Goal: Information Seeking & Learning: Learn about a topic

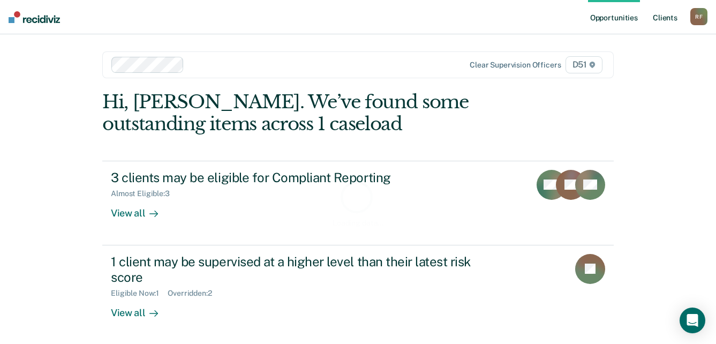
click at [668, 18] on link "Client s" at bounding box center [664, 17] width 29 height 34
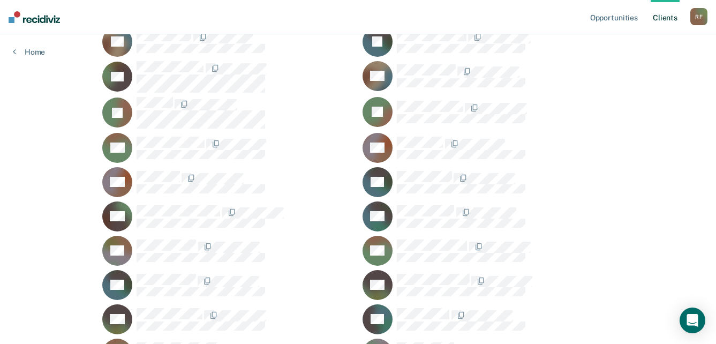
scroll to position [428, 0]
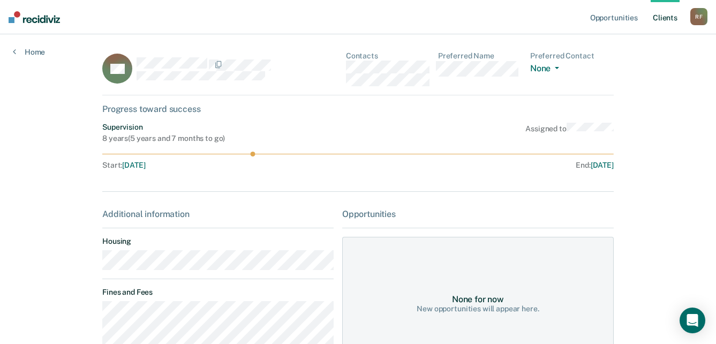
click at [95, 263] on main "BH Contacts Preferred Name Preferred Contact None Call Text Email None Progress…" at bounding box center [357, 320] width 537 height 573
click at [341, 66] on div "BH Contacts Preferred Name Preferred Contact None Call Text Email None" at bounding box center [357, 73] width 511 height 44
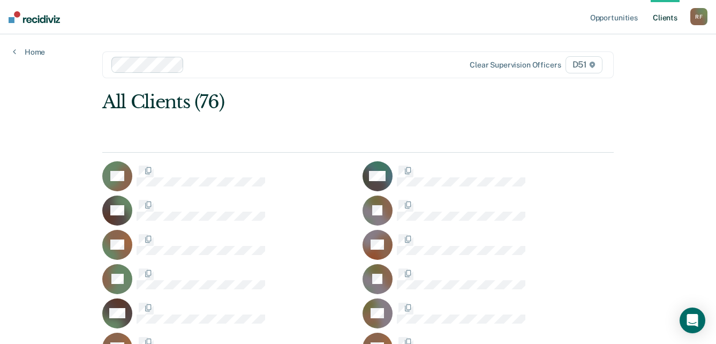
scroll to position [428, 0]
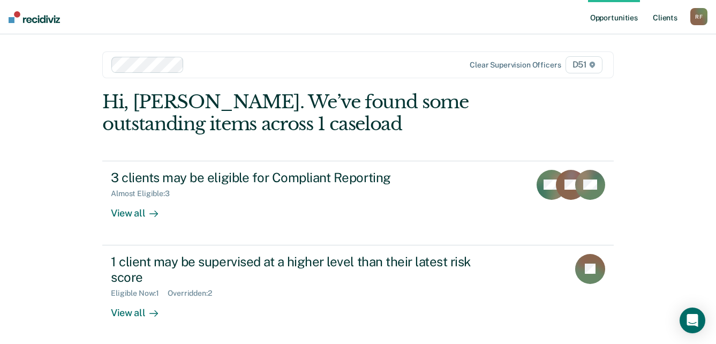
click at [667, 18] on link "Client s" at bounding box center [664, 17] width 29 height 34
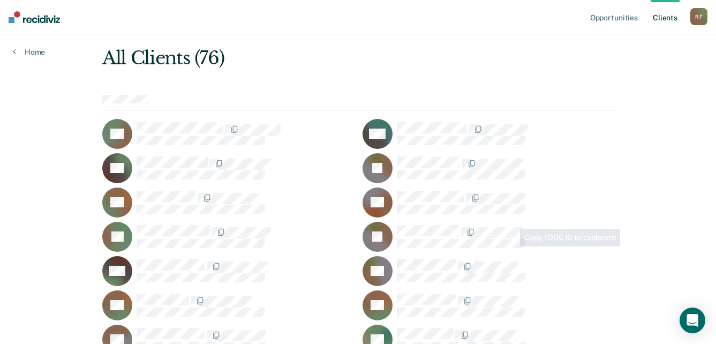
scroll to position [107, 0]
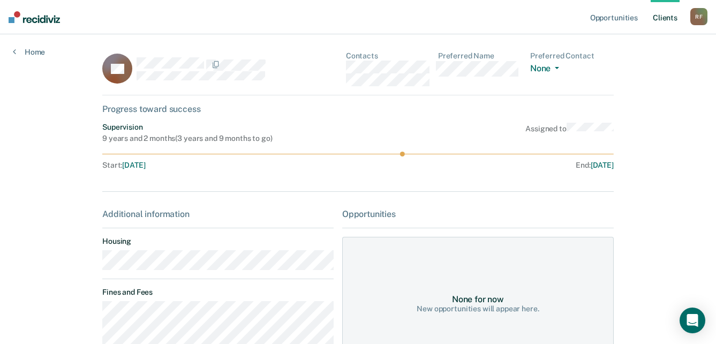
click at [89, 269] on main "SB Contacts Preferred Name Preferred Contact None Call Text Email None Progress…" at bounding box center [357, 301] width 537 height 534
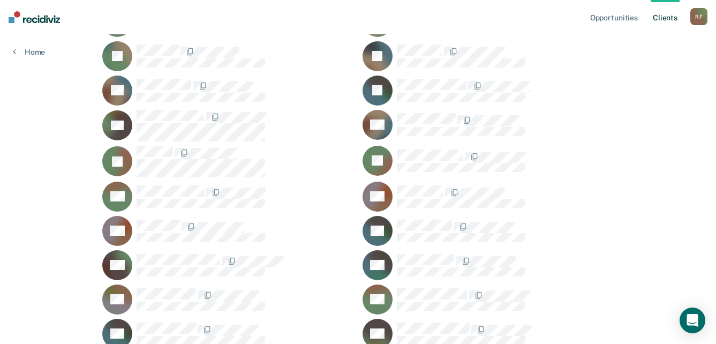
scroll to position [375, 0]
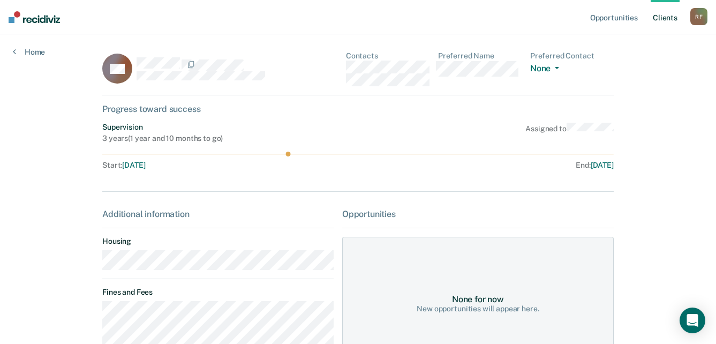
click at [92, 263] on main "AH Contacts Preferred Name Preferred Contact None Call Text Email None Progress…" at bounding box center [357, 248] width 537 height 429
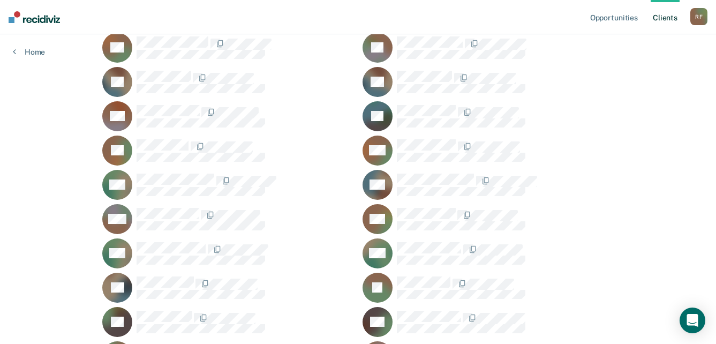
scroll to position [856, 0]
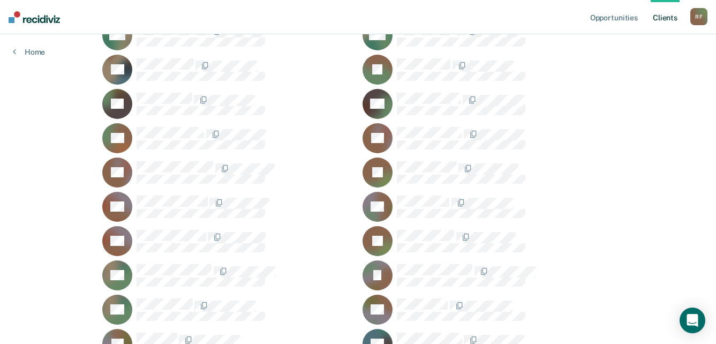
scroll to position [1124, 0]
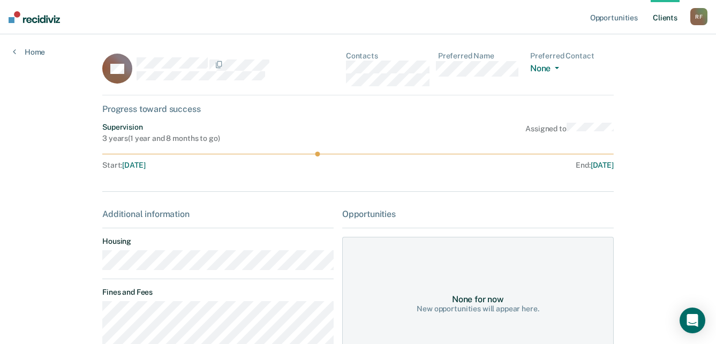
click at [95, 268] on main "DS Contacts Preferred Name Preferred Contact None Call Text Email None Progress…" at bounding box center [357, 248] width 537 height 429
drag, startPoint x: 153, startPoint y: 124, endPoint x: 300, endPoint y: 61, distance: 160.2
click at [300, 61] on div at bounding box center [233, 64] width 194 height 14
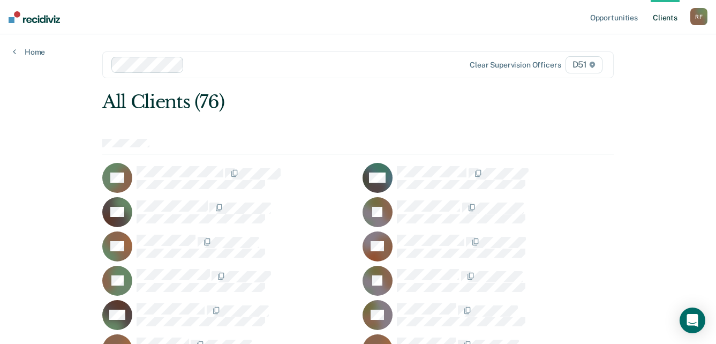
click at [701, 15] on div "R F" at bounding box center [698, 16] width 17 height 17
click at [628, 69] on link "Log Out" at bounding box center [655, 70] width 86 height 9
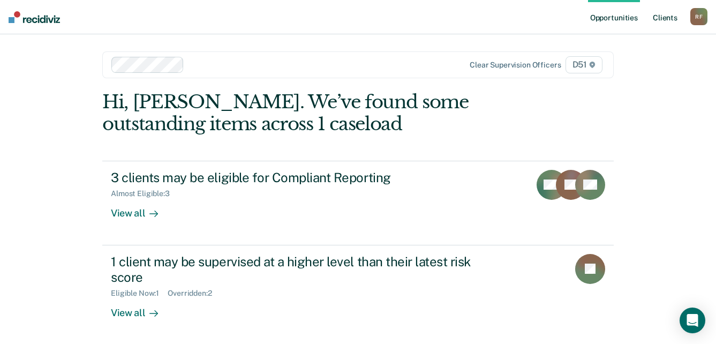
click at [670, 17] on link "Client s" at bounding box center [664, 17] width 29 height 34
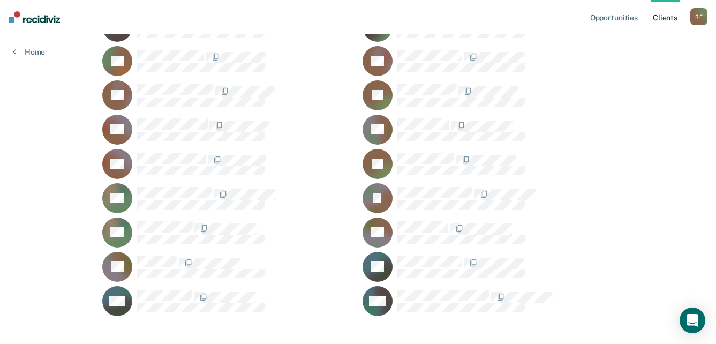
scroll to position [1158, 0]
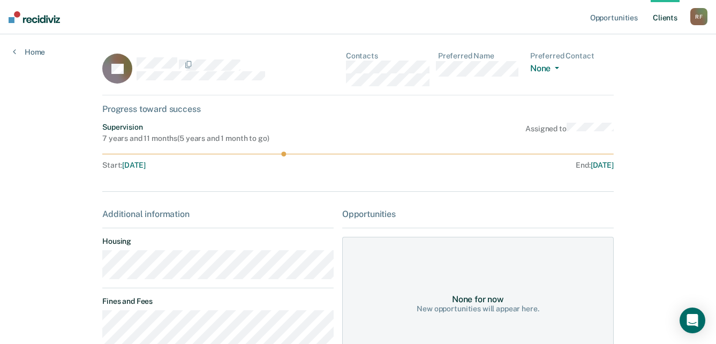
click at [96, 268] on main "TT Contacts Preferred Name Preferred Contact None Call Text Email None Progress…" at bounding box center [357, 287] width 537 height 506
click at [343, 66] on div "TT Contacts Preferred Name Preferred Contact None Call Text Email None" at bounding box center [357, 73] width 511 height 44
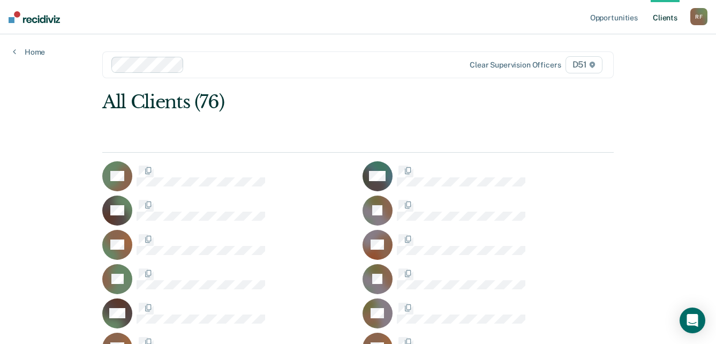
scroll to position [1158, 0]
